Goal: Information Seeking & Learning: Learn about a topic

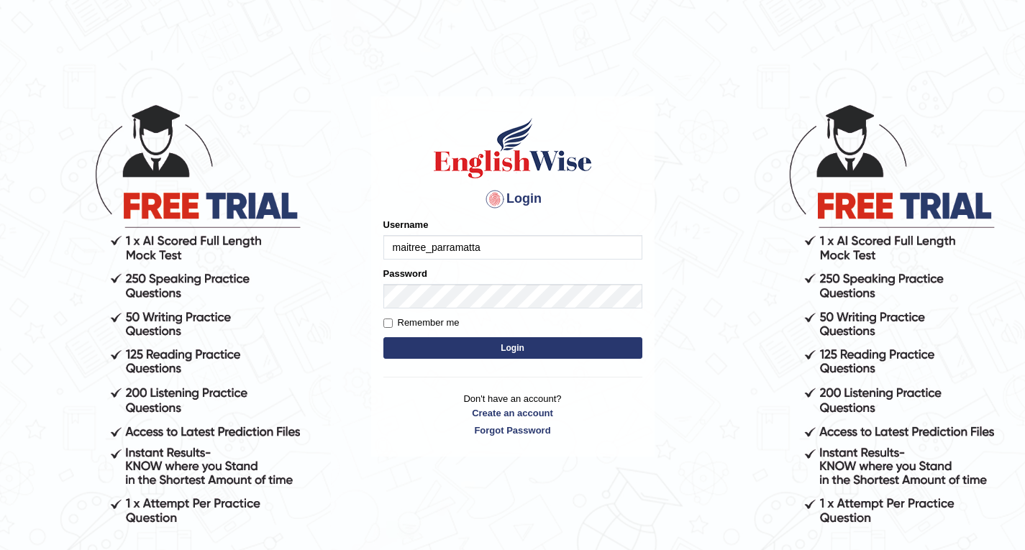
type input "maitree_parramatta"
click at [543, 343] on button "Login" at bounding box center [512, 348] width 259 height 22
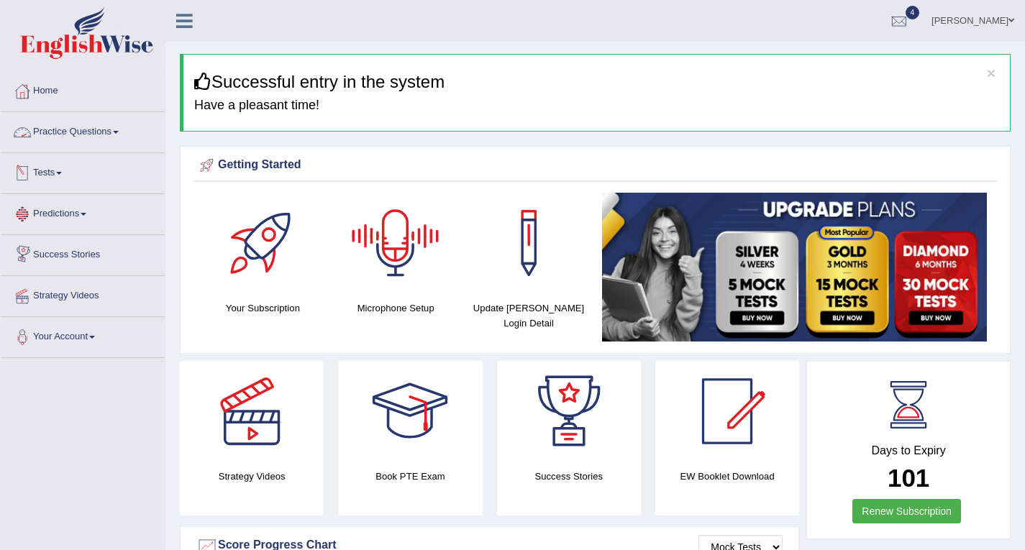
click at [99, 132] on link "Practice Questions" at bounding box center [83, 130] width 164 height 36
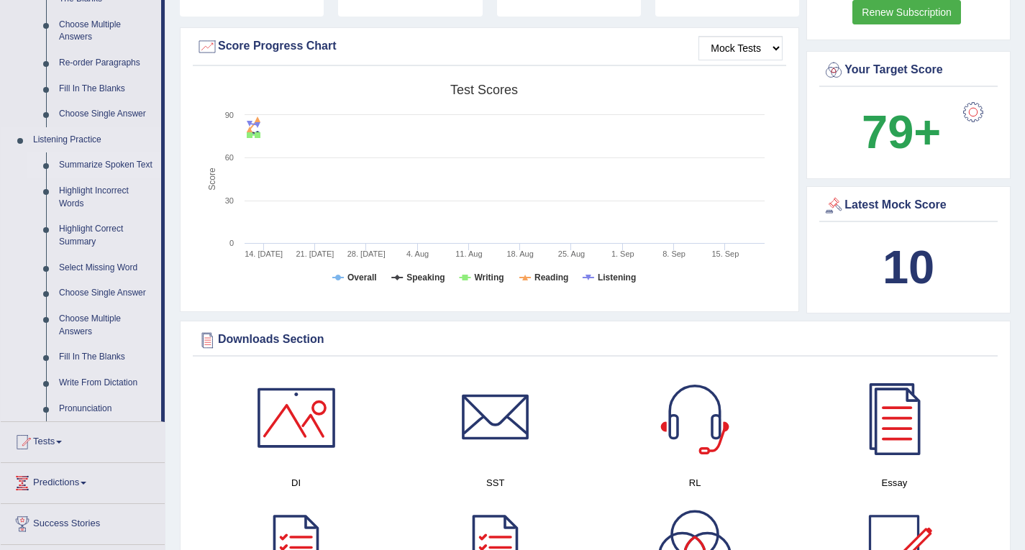
scroll to position [502, 0]
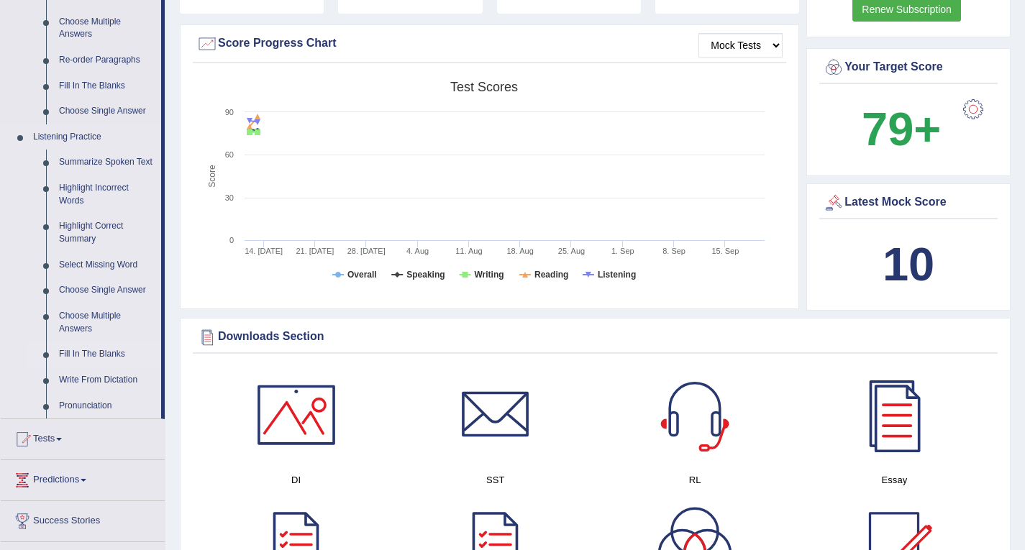
click at [117, 361] on link "Fill In The Blanks" at bounding box center [107, 355] width 109 height 26
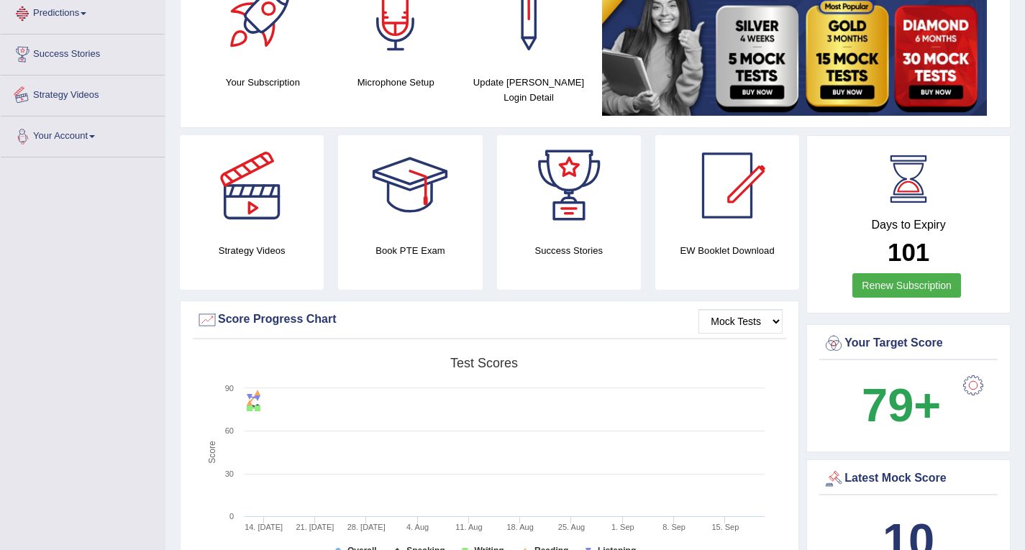
scroll to position [342, 0]
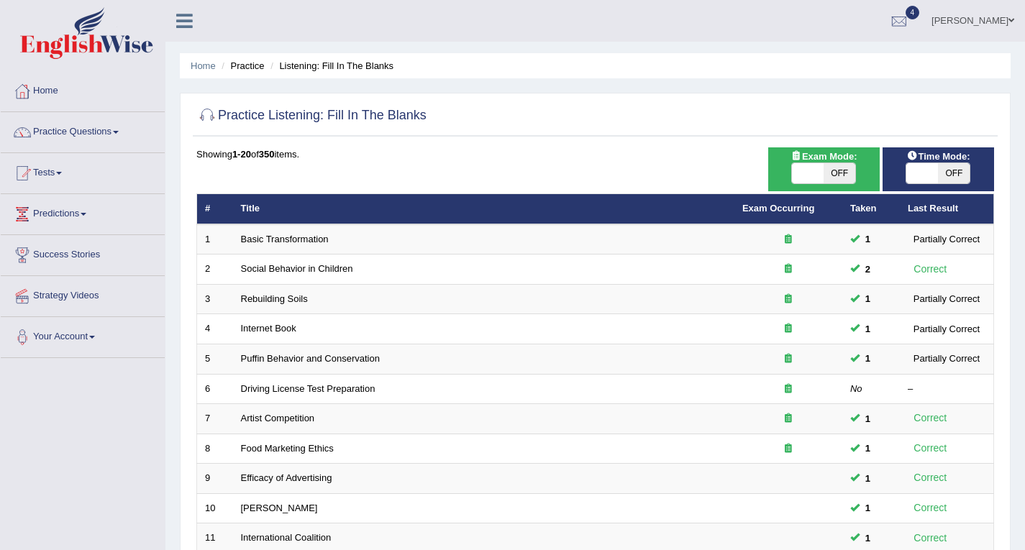
scroll to position [402, 0]
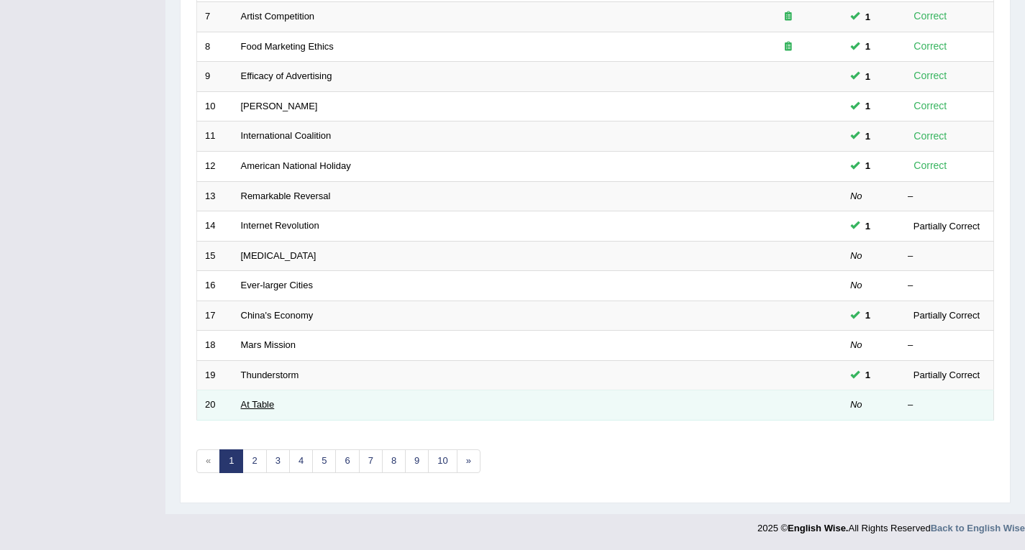
click at [270, 406] on link "At Table" at bounding box center [258, 404] width 34 height 11
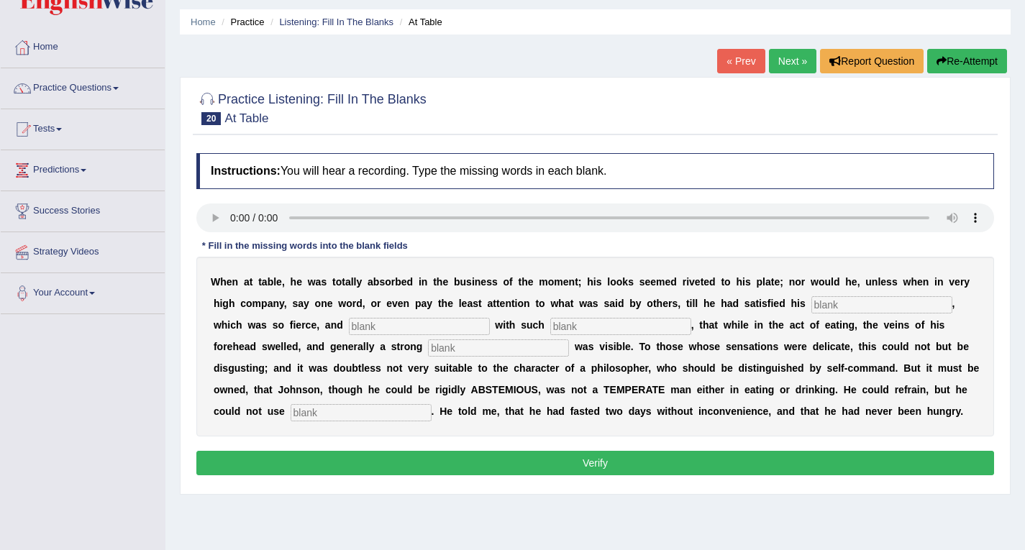
click at [847, 301] on input "text" at bounding box center [881, 304] width 141 height 17
type input "apetite"
drag, startPoint x: 302, startPoint y: 349, endPoint x: 377, endPoint y: 352, distance: 74.9
click at [377, 352] on div "W h e n a t t a b l e , h e w a s t o t a l l y a b s o r b e d i n t h e b u s…" at bounding box center [595, 347] width 798 height 180
